Goal: Task Accomplishment & Management: Manage account settings

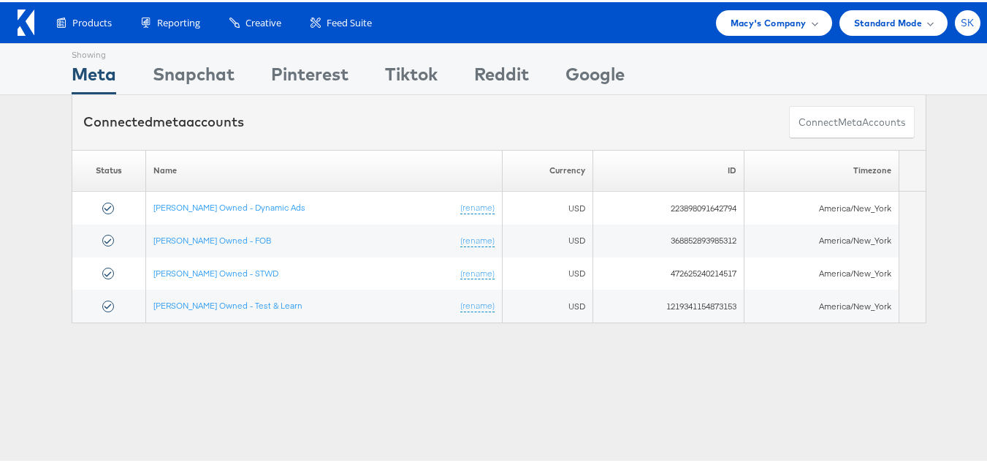
click at [961, 22] on span "SK" at bounding box center [968, 21] width 14 height 10
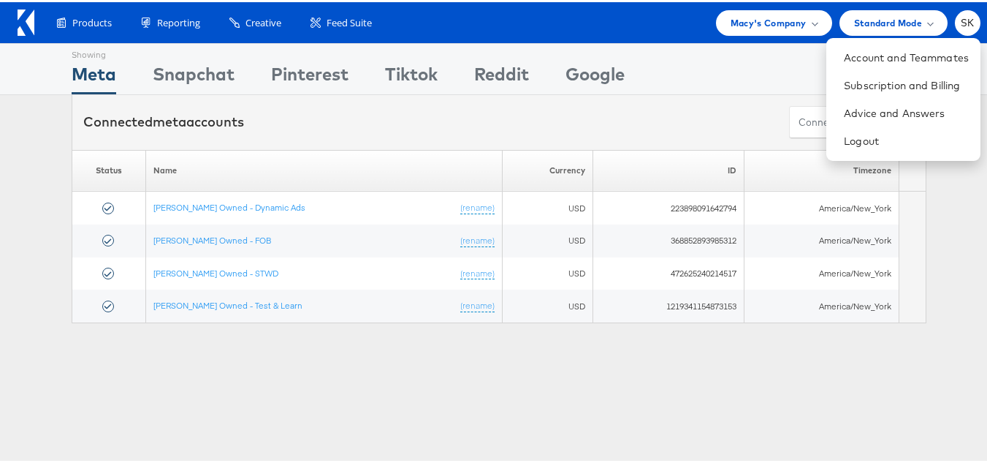
click at [835, 153] on ul "Account and Teammates Subscription and Billing Advice and Answers Logout" at bounding box center [904, 97] width 154 height 123
click at [844, 143] on link "Logout" at bounding box center [906, 139] width 125 height 15
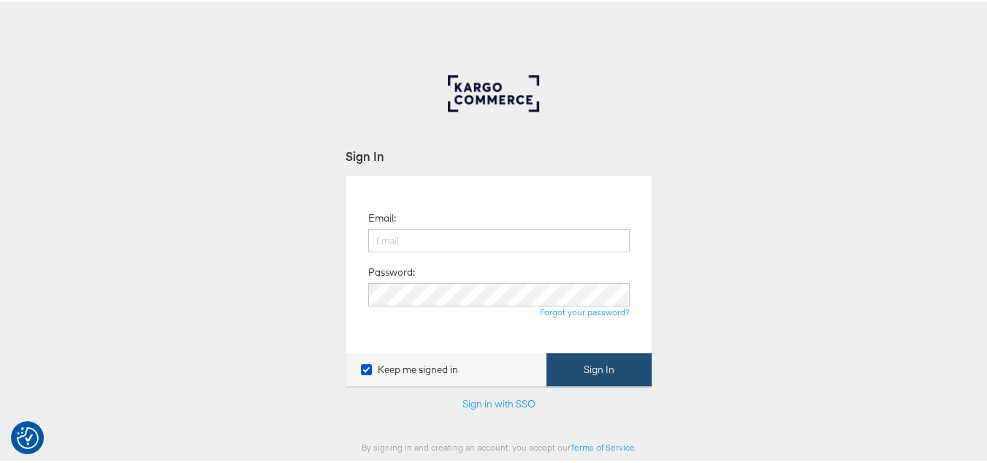
type input "[PERSON_NAME][EMAIL_ADDRESS][DOMAIN_NAME]"
click at [596, 361] on button "Sign In" at bounding box center [599, 367] width 105 height 33
